Goal: Task Accomplishment & Management: Use online tool/utility

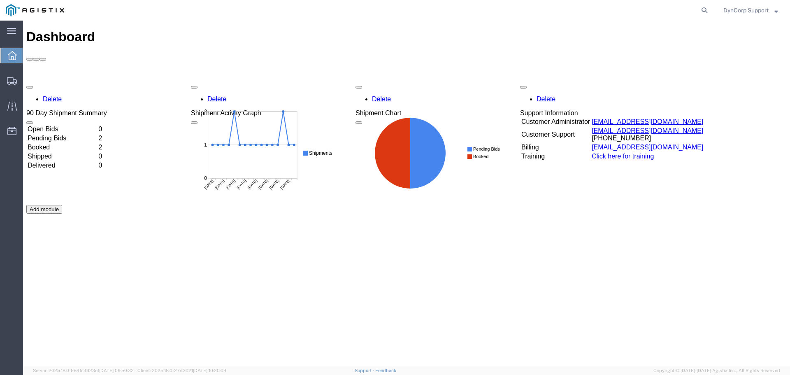
click at [48, 99] on div "Delete 90 Day Shipment Summary Open Bids 0 Pending Bids 2 Booked 2 Shipped 0 De…" at bounding box center [406, 204] width 760 height 247
click at [45, 99] on div "Delete 90 Day Shipment Summary Open Bids 0 Pending Bids 2 Booked 2 Shipped 0 De…" at bounding box center [406, 204] width 760 height 247
click at [53, 143] on td "Booked" at bounding box center [62, 147] width 70 height 8
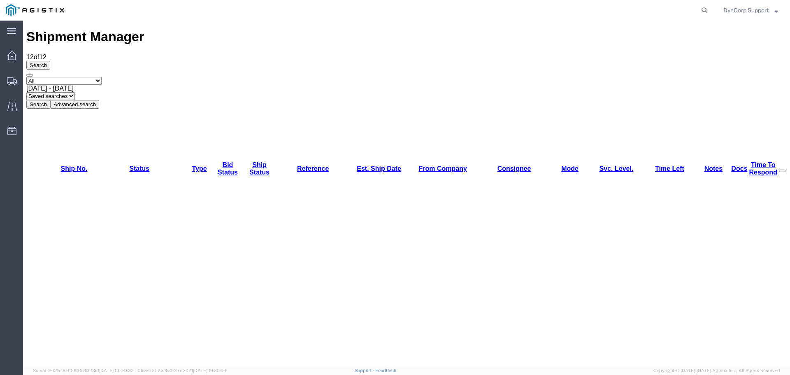
click at [223, 161] on link "Bid Status" at bounding box center [228, 168] width 20 height 14
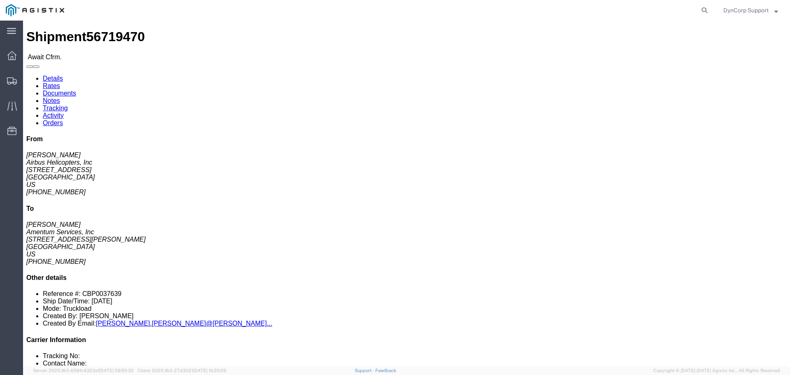
click link "Confirm"
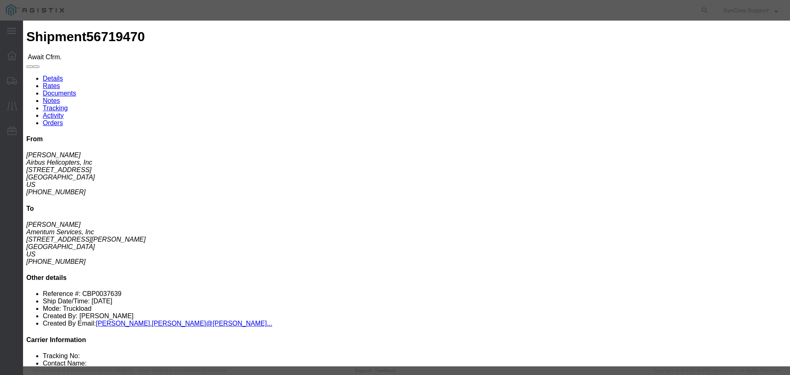
click input "text"
paste input "56719470"
type input "56719470"
drag, startPoint x: 285, startPoint y: 114, endPoint x: 303, endPoint y: 121, distance: 19.4
click input "text"
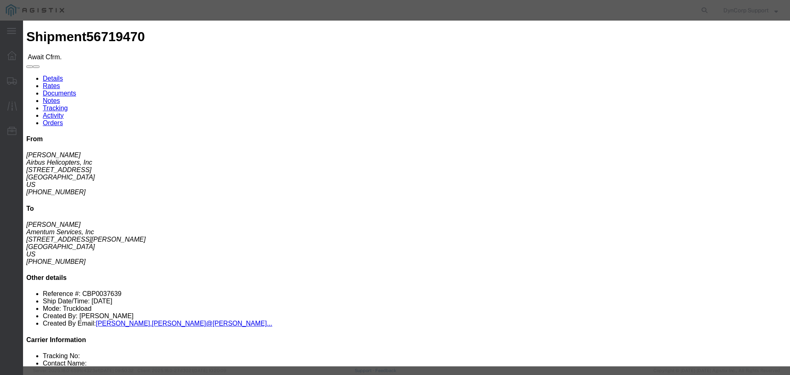
type input "Ragan"
click input "text"
type input "9045864384"
click button "Submit"
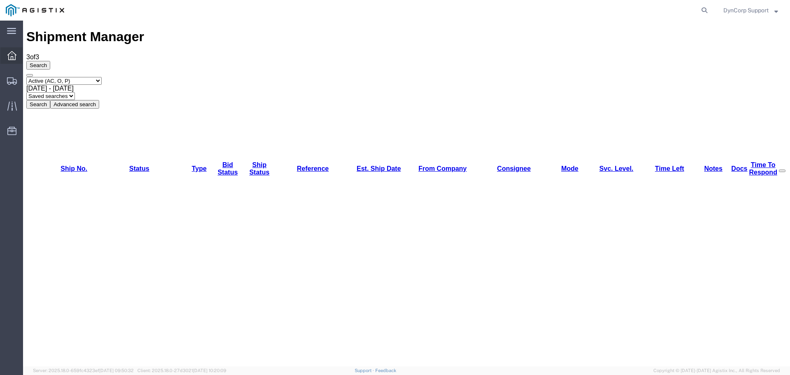
click at [11, 56] on icon at bounding box center [11, 55] width 9 height 9
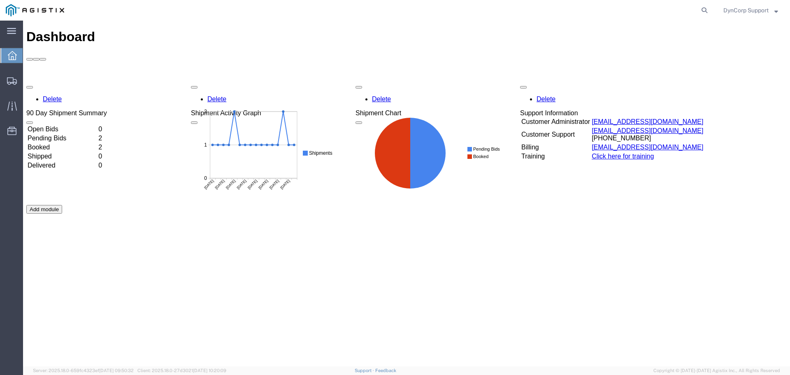
click at [50, 143] on td "Booked" at bounding box center [62, 147] width 70 height 8
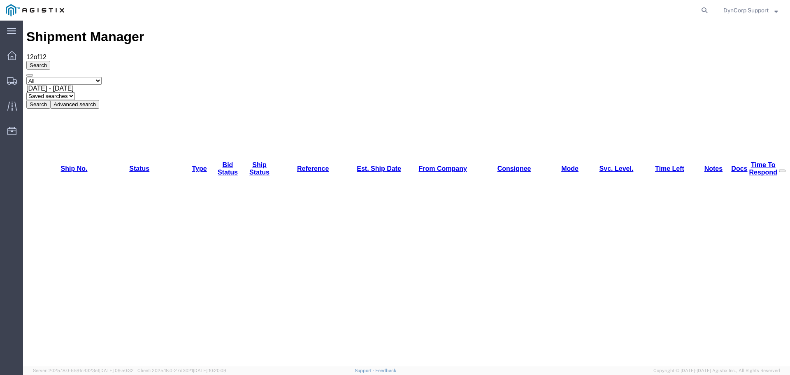
click at [357, 165] on link "Est. Ship Date" at bounding box center [379, 168] width 44 height 7
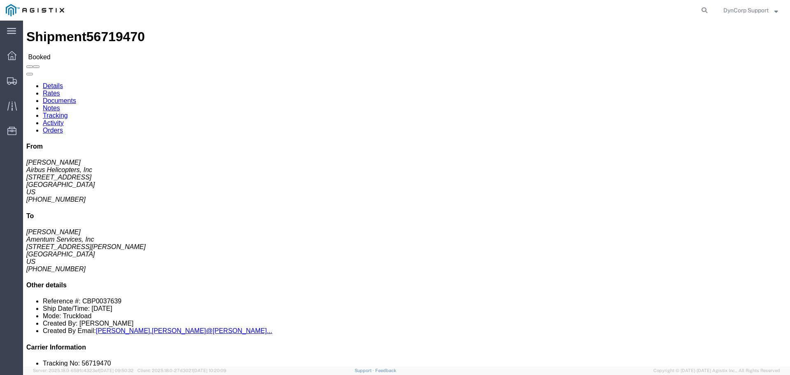
click button "button"
click h4 "Routing & Vehicle Information"
click div "Ship From Airbus Helicopters, Inc (Veronique Brenton) 2701 N. Forum Drive Grand…"
click button "button"
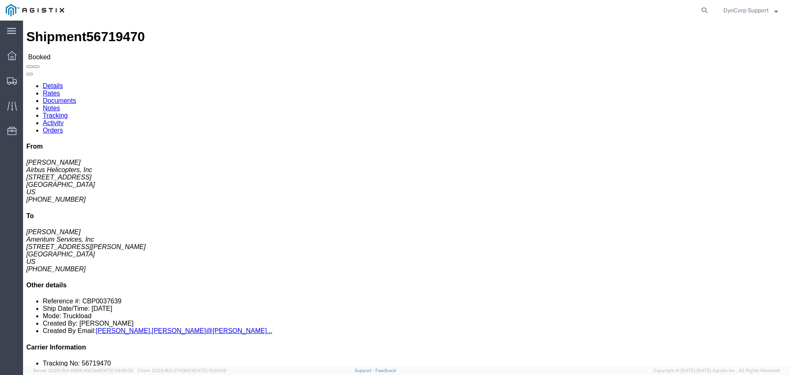
click button "button"
click link "Rates"
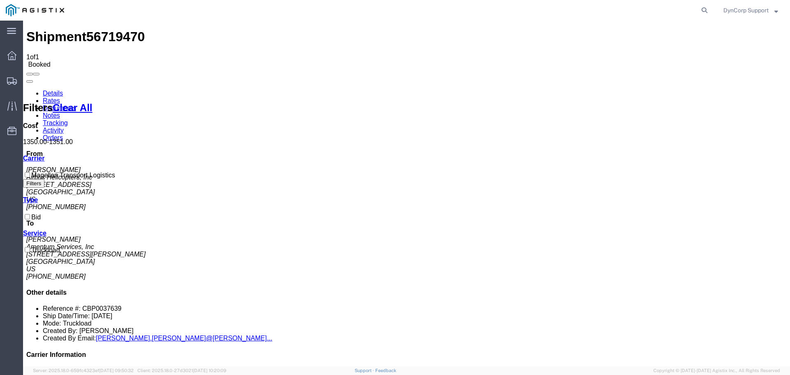
click at [43, 90] on link "Details" at bounding box center [53, 93] width 20 height 7
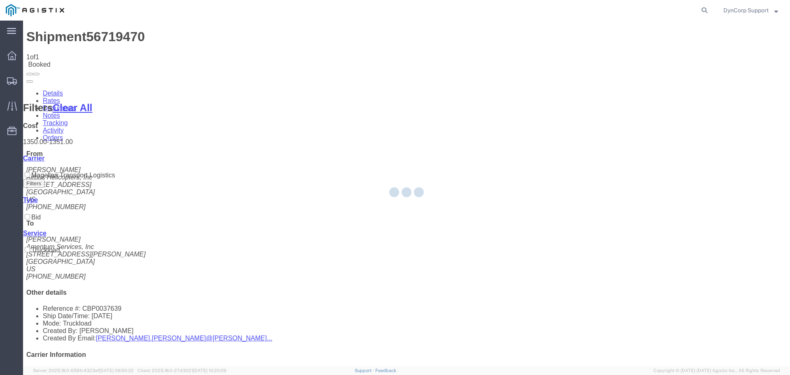
click at [111, 32] on div at bounding box center [406, 193] width 767 height 345
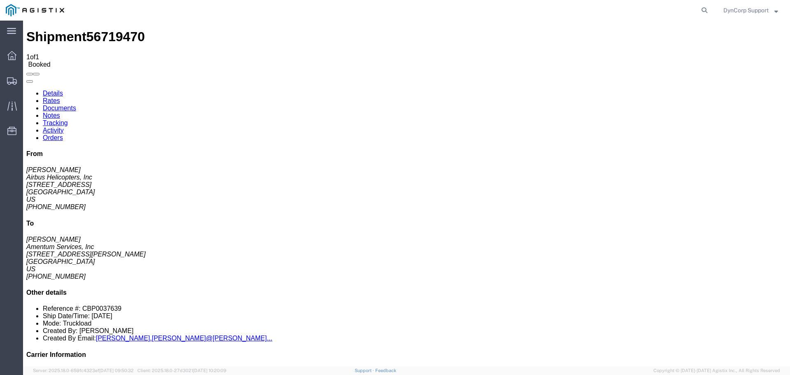
click span "56719470"
copy span "56719470"
click b "855738944"
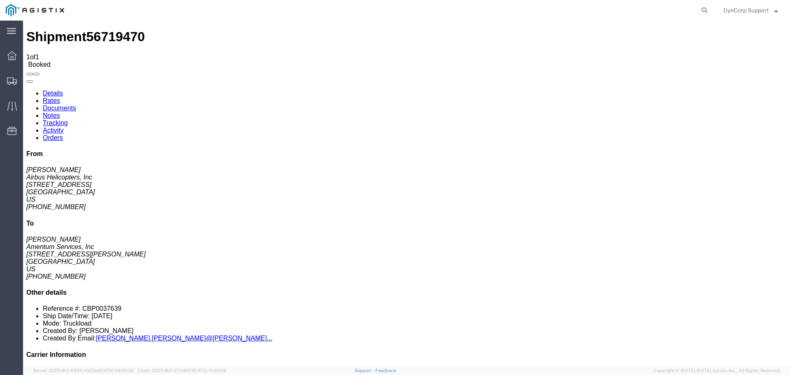
copy b "855738944"
click b "855738944"
copy b "855738944"
click b "CBP0037639"
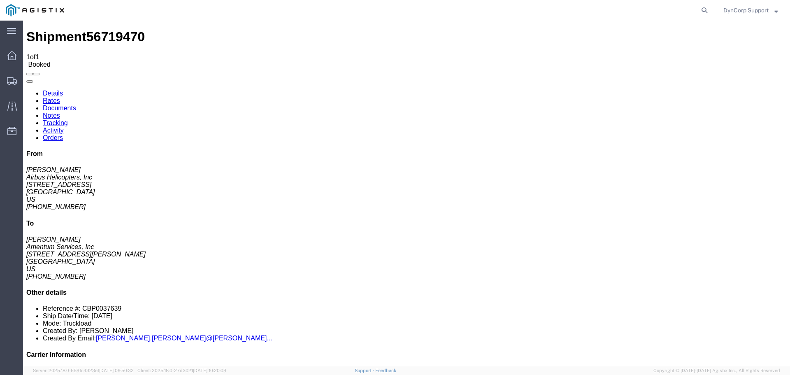
click b "CBP0037639"
copy b "CBP0037639"
click div "Ship From Airbus Helicopters, Inc (Veronique Brenton) 2701 N. Forum Drive Grand…"
click div "Leg 1 - Truckload Vehicle 1: Flat Bed Number of trucks: 1"
click icon "button"
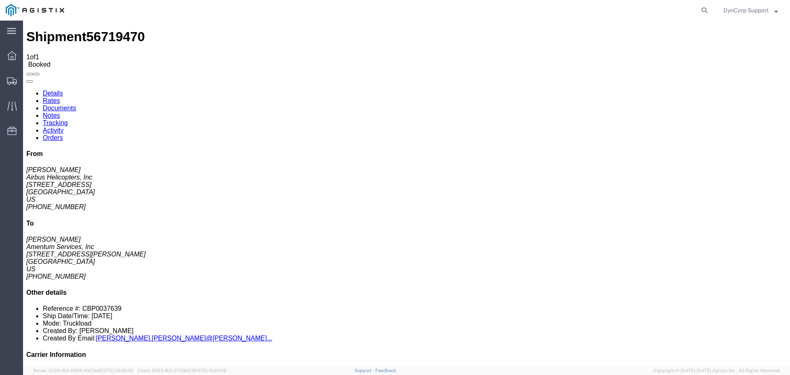
click button "button"
click div "1 Crate(s) Total weight: 600.00 LBS Dimensions: L 193.00 x W 25.00 x H 15.00 IN…"
click div "Ship From Airbus Helicopters, Inc (Veronique Brenton) 2701 N. Forum Drive Grand…"
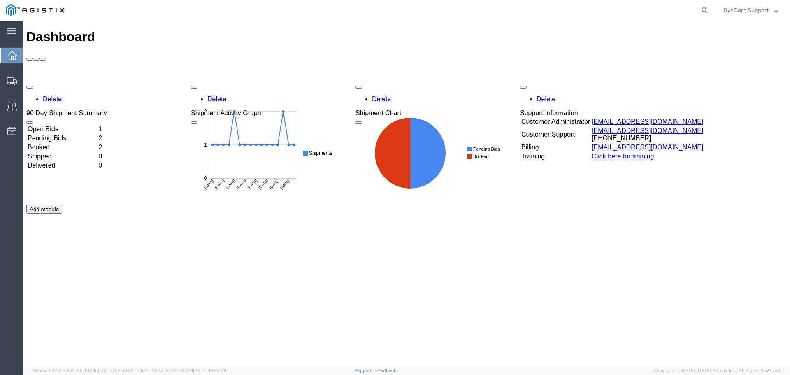
click at [63, 125] on td "Open Bids" at bounding box center [62, 129] width 70 height 8
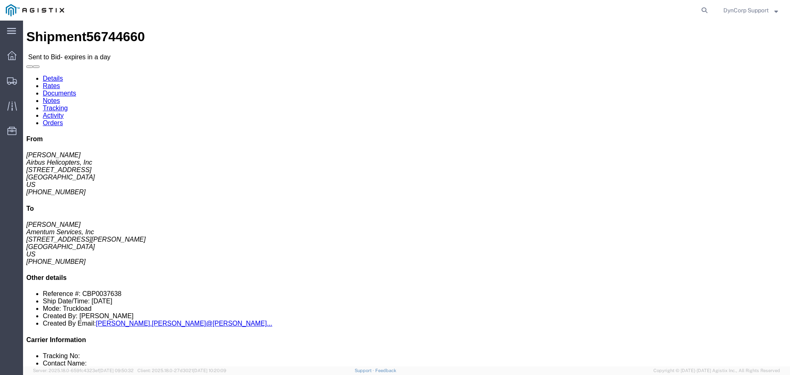
click button "button"
click link "Details"
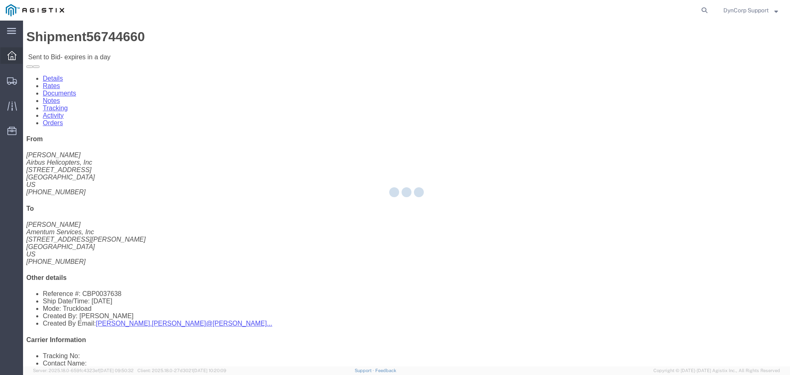
click at [13, 58] on icon at bounding box center [11, 55] width 9 height 9
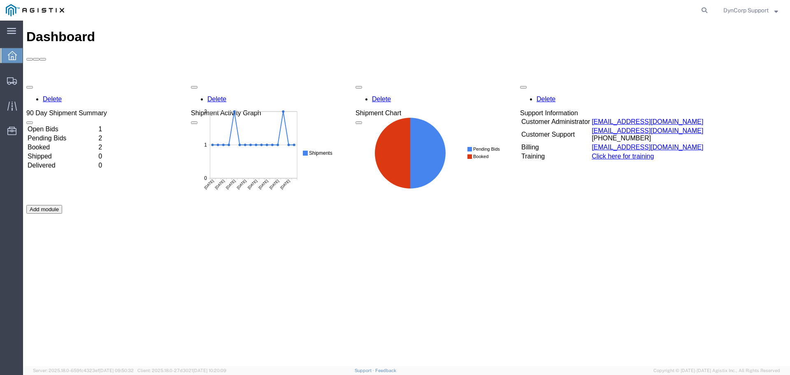
click at [57, 81] on div "Delete 90 Day Shipment Summary Open Bids 1 Pending Bids 2 Booked 2 Shipped 0 De…" at bounding box center [406, 204] width 760 height 247
click at [54, 125] on td "Open Bids" at bounding box center [62, 129] width 70 height 8
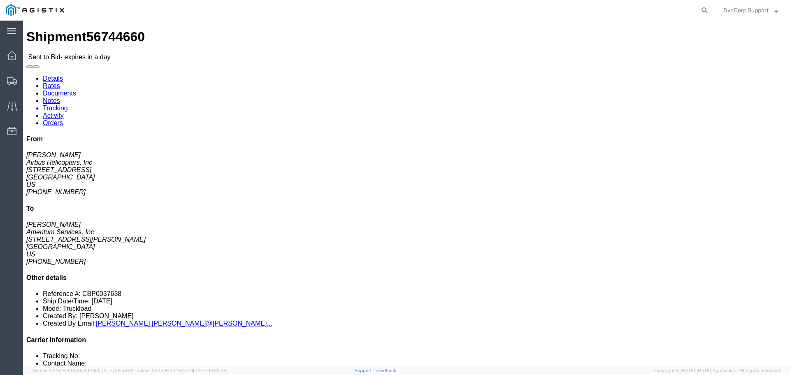
click button "button"
click icon "button"
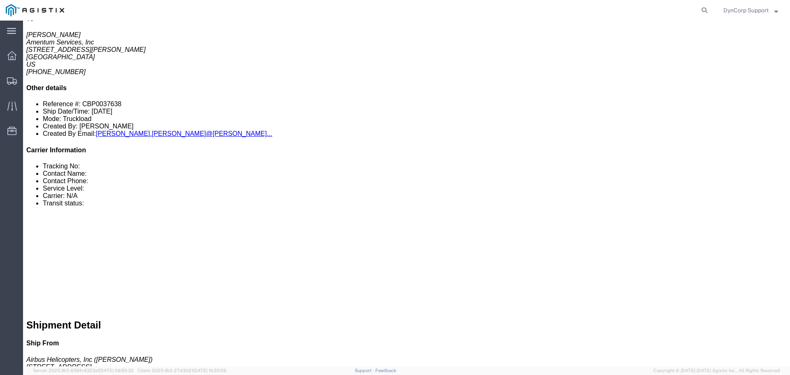
click link "Notes"
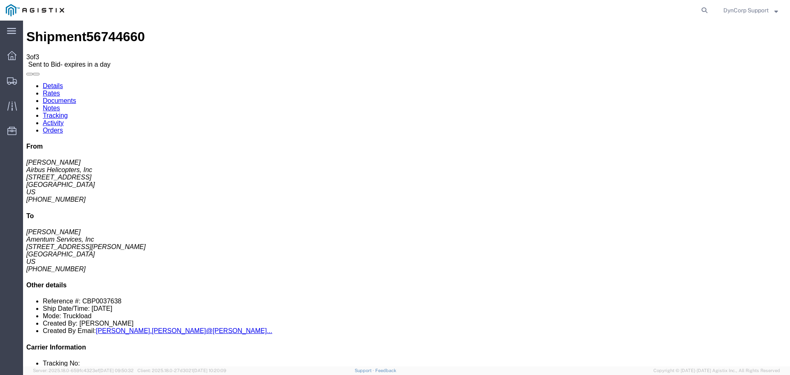
click at [51, 82] on link "Details" at bounding box center [53, 85] width 20 height 7
click span "56744660"
copy span "56744660"
click div "Leg 1 - Truckload Vehicle 1: Flat Bed Number of trucks: 1"
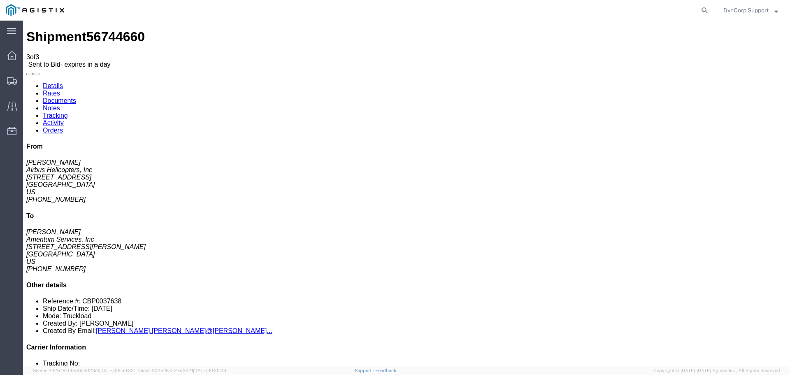
click button "button"
click icon "button"
click link "Enter / Modify Bid"
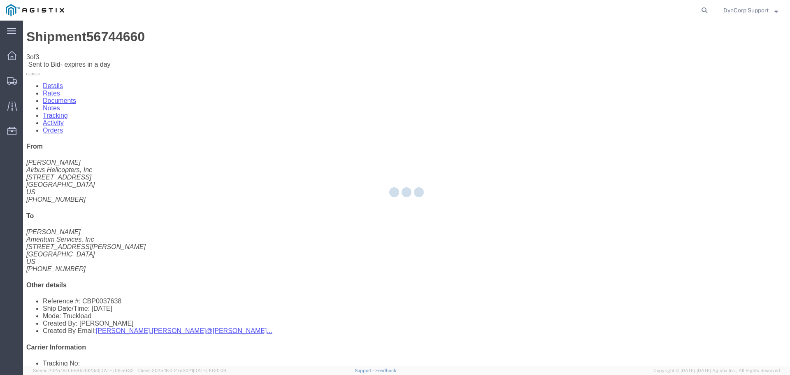
select select "3603"
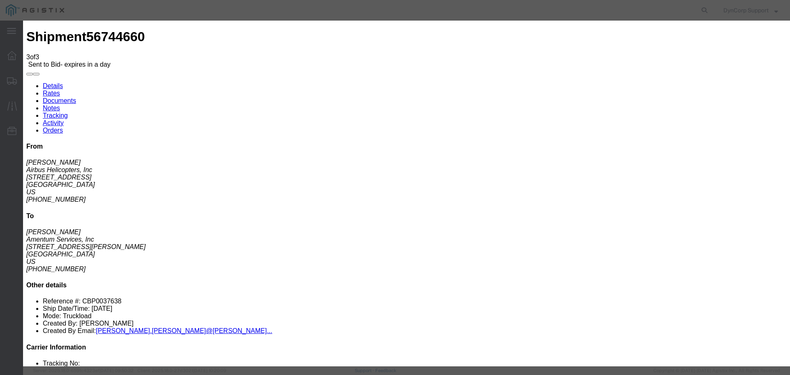
click input "text"
paste input "56744660"
type input "56744660"
drag, startPoint x: 409, startPoint y: 72, endPoint x: 409, endPoint y: 79, distance: 7.4
click select "Select LTL 5+ Day LTL Economy 3 - 5 Day Less than Truckload TL Standard 3 - 5 D…"
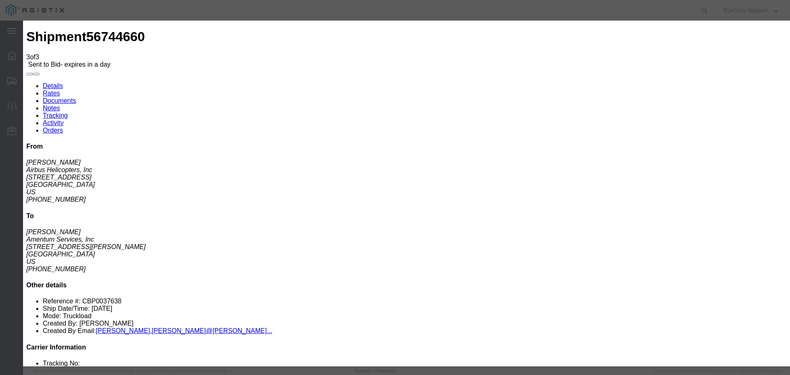
select select "29547"
click select "Select LTL 5+ Day LTL Economy 3 - 5 Day Less than Truckload TL Standard 3 - 5 D…"
drag, startPoint x: 543, startPoint y: 73, endPoint x: 551, endPoint y: 77, distance: 8.8
click input "text"
paste input "56744660"
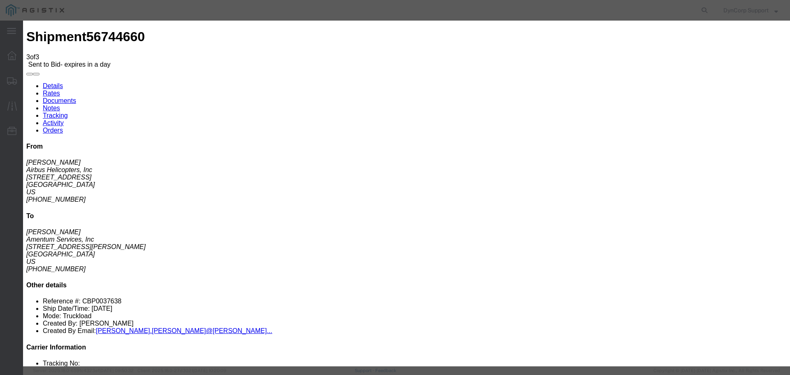
type input "56744660"
click select "Select Air Less than Truckload Multi-Leg Ocean Freight Rail Small Parcel Truckl…"
select select "TL"
click select "Select Air Less than Truckload Multi-Leg Ocean Freight Rail Small Parcel Truckl…"
click div "Select 2 Day Service 3 Axle Winch Truck 3 to 5 Day Service 96L Domestic Flat Ra…"
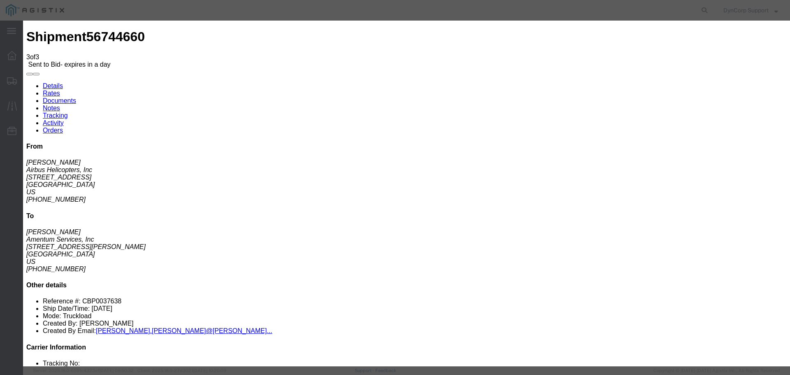
click input "number"
type input "1350"
click button "Submit"
